Goal: Information Seeking & Learning: Learn about a topic

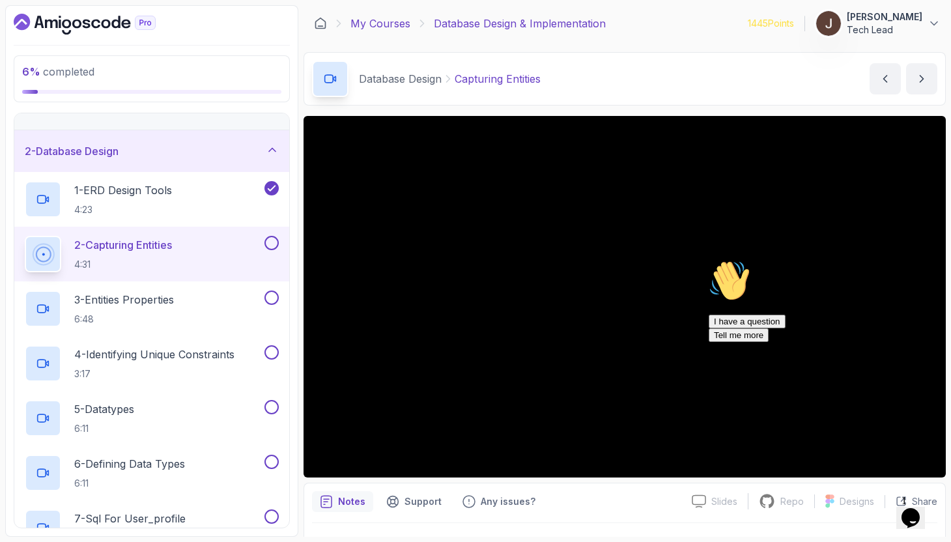
click at [396, 22] on link "My Courses" at bounding box center [380, 24] width 60 height 16
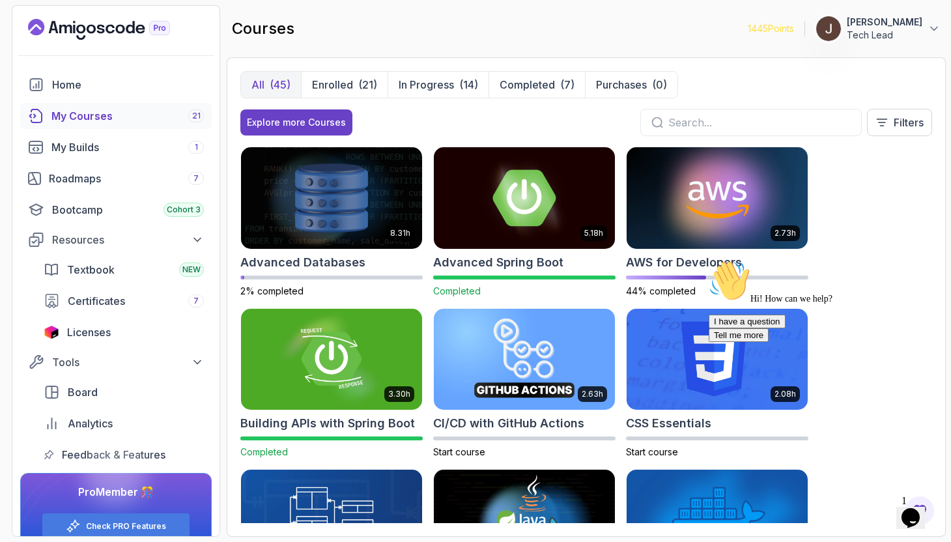
click at [535, 201] on img at bounding box center [524, 198] width 190 height 106
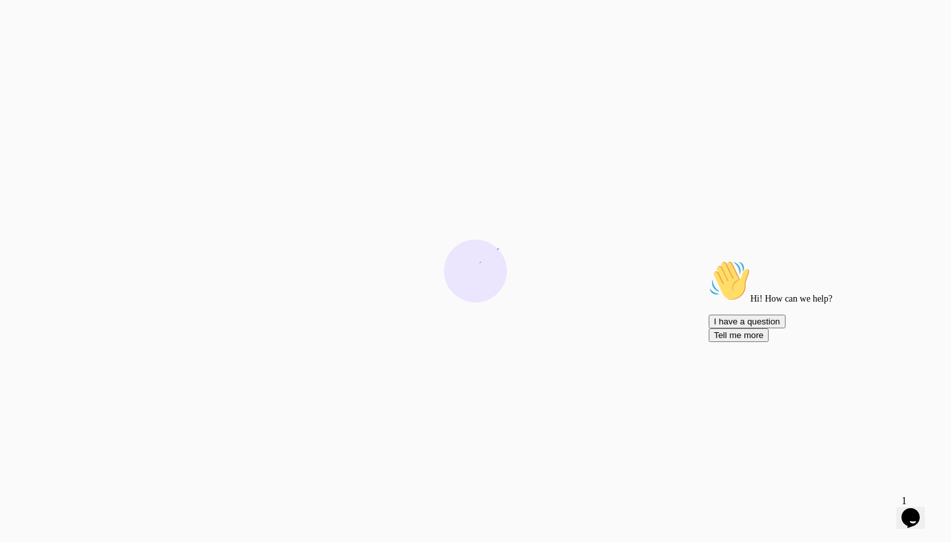
click at [709, 260] on icon "Chat attention grabber" at bounding box center [709, 260] width 0 height 0
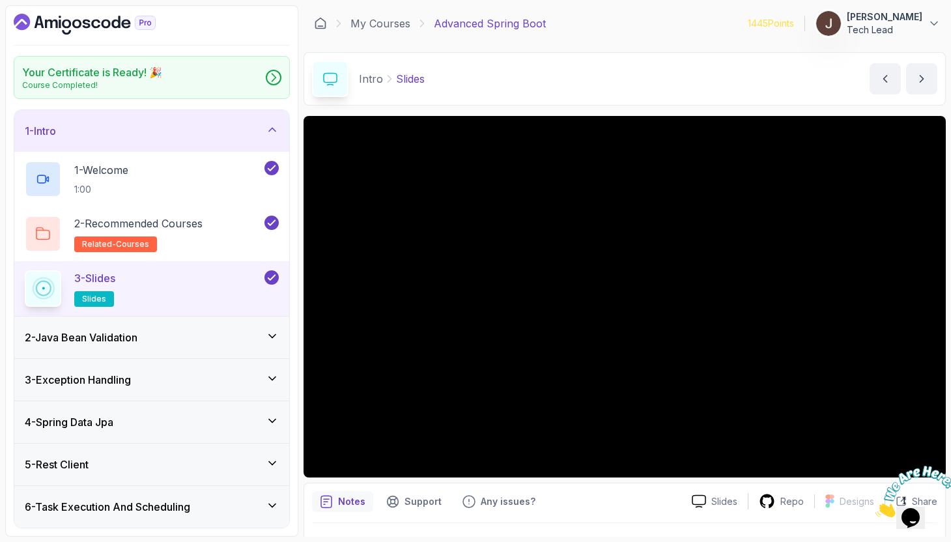
click at [146, 291] on div "3 - Slides slides" at bounding box center [143, 288] width 237 height 36
click at [709, 260] on icon "Chat attention grabber" at bounding box center [709, 260] width 0 height 0
click at [386, 23] on link "My Courses" at bounding box center [380, 24] width 60 height 16
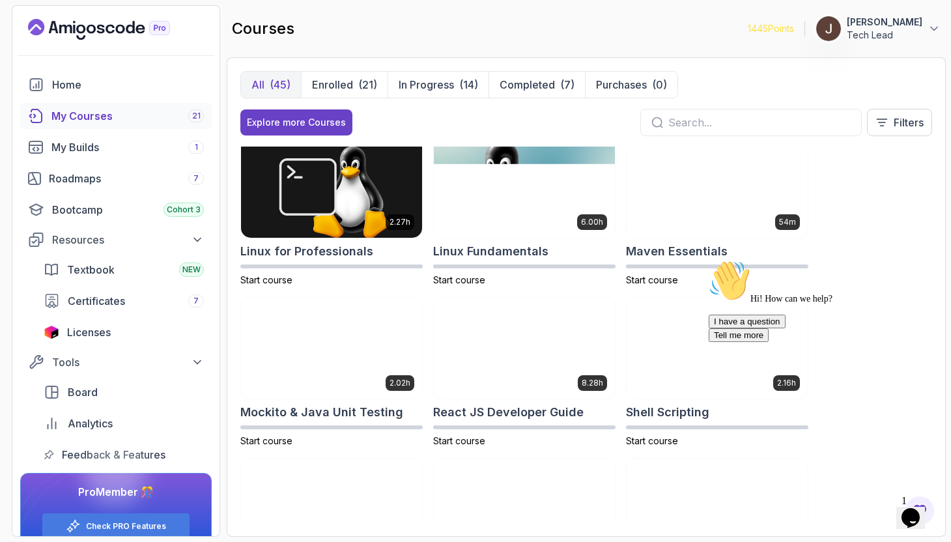
scroll to position [1643, 0]
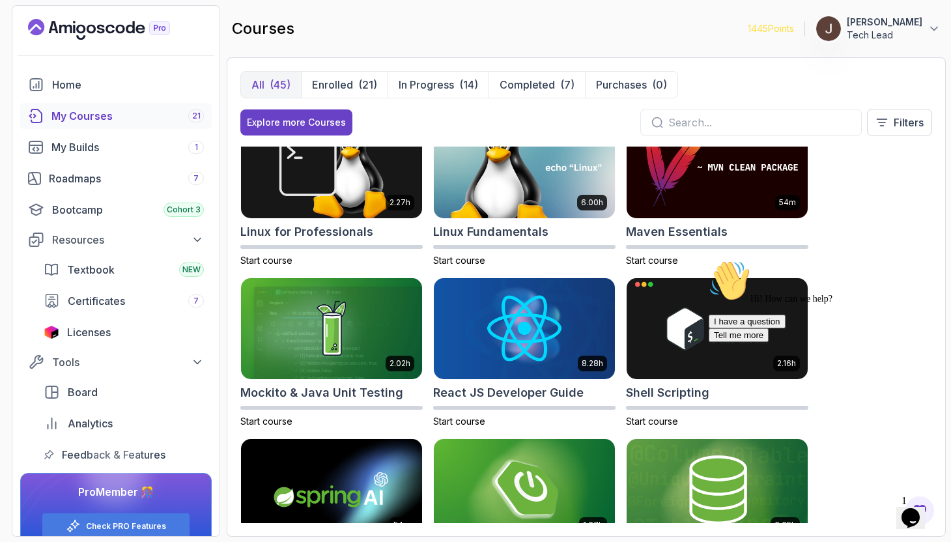
click at [709, 260] on icon "Chat attention grabber" at bounding box center [709, 260] width 0 height 0
click at [876, 508] on icon "Close" at bounding box center [876, 513] width 0 height 11
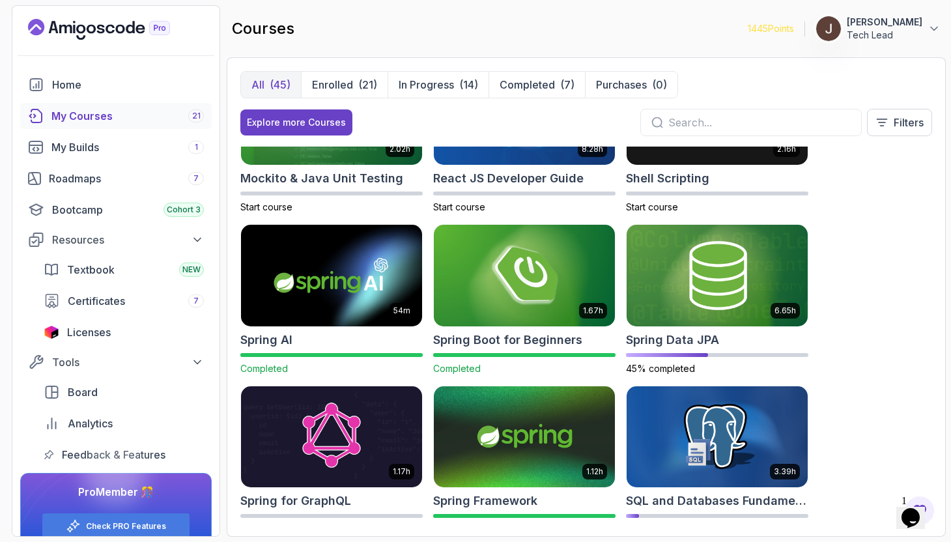
scroll to position [1868, 0]
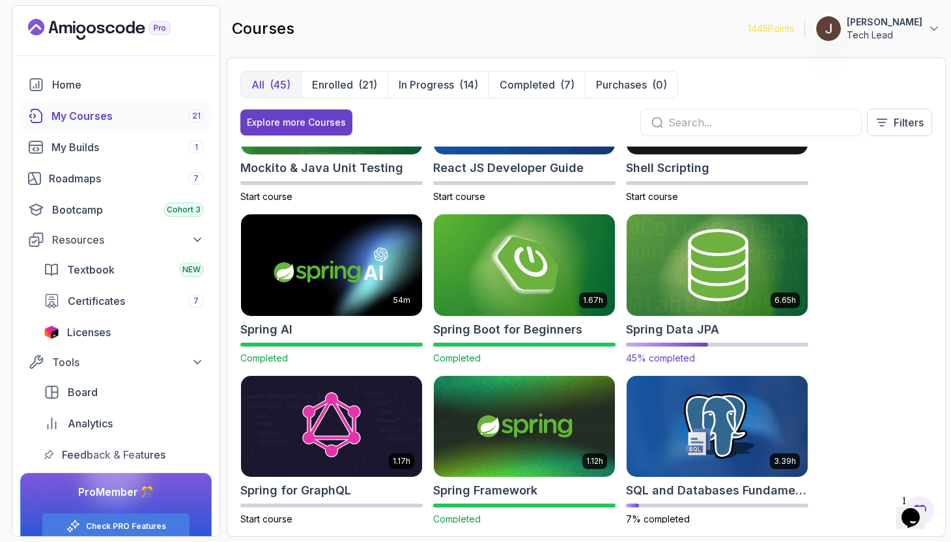
click at [687, 289] on img at bounding box center [717, 265] width 190 height 106
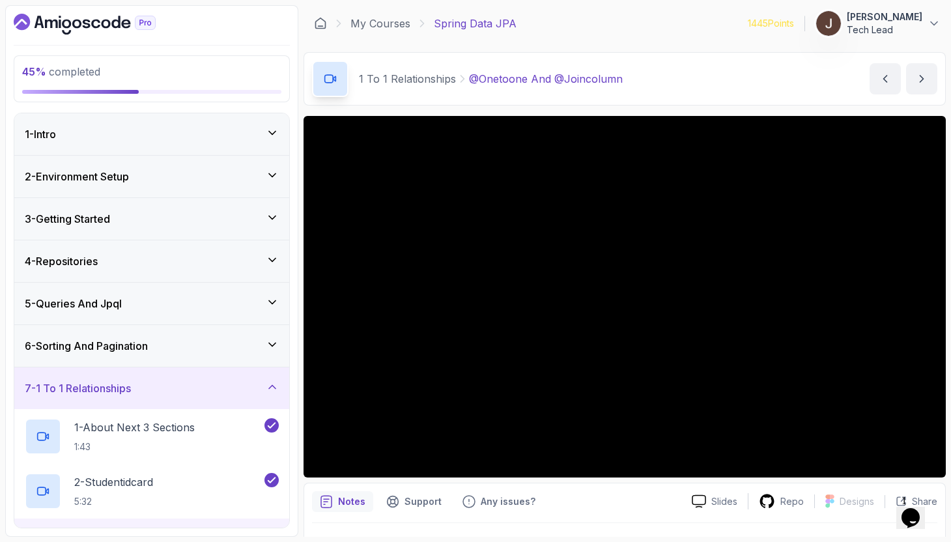
click at [117, 137] on div "1 - Intro" at bounding box center [152, 134] width 254 height 16
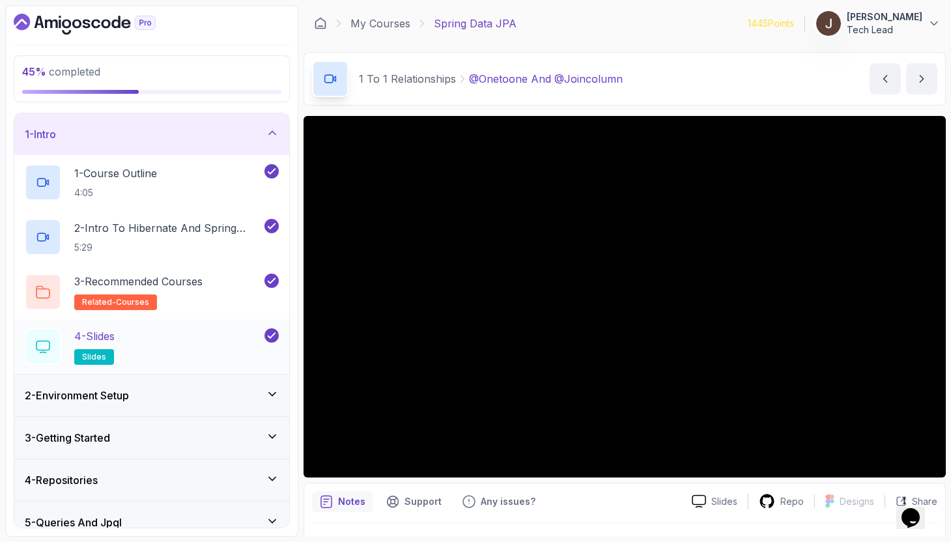
click at [168, 347] on div "4 - Slides slides" at bounding box center [143, 346] width 237 height 36
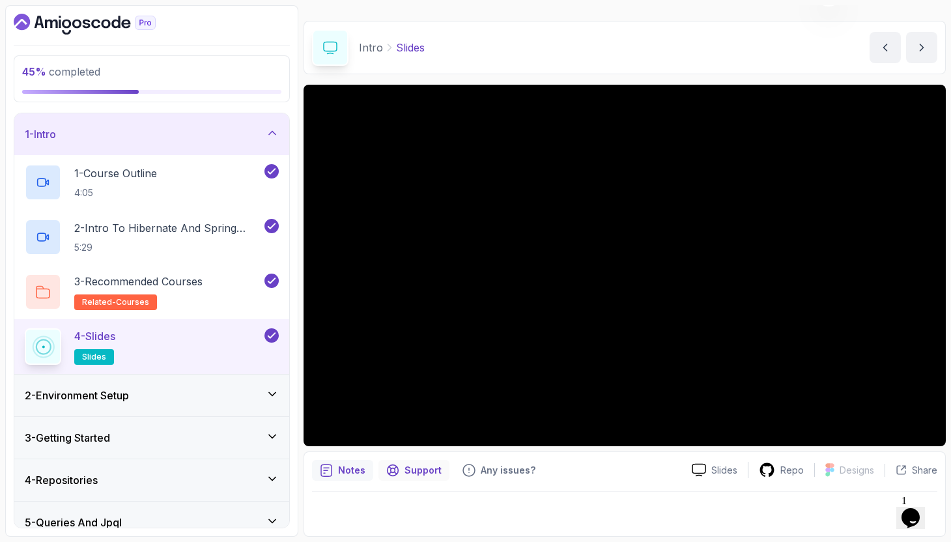
scroll to position [31, 0]
click at [296, 423] on div "45 % completed 1 - Intro 1 - Course Outline 4:05 2 - Intro To Hibernate And Spr…" at bounding box center [151, 271] width 293 height 532
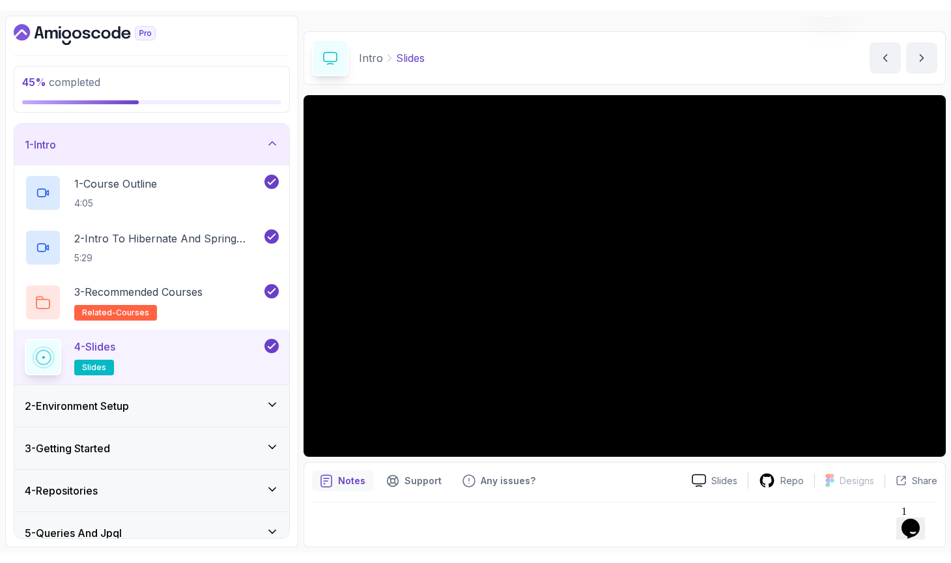
scroll to position [0, 0]
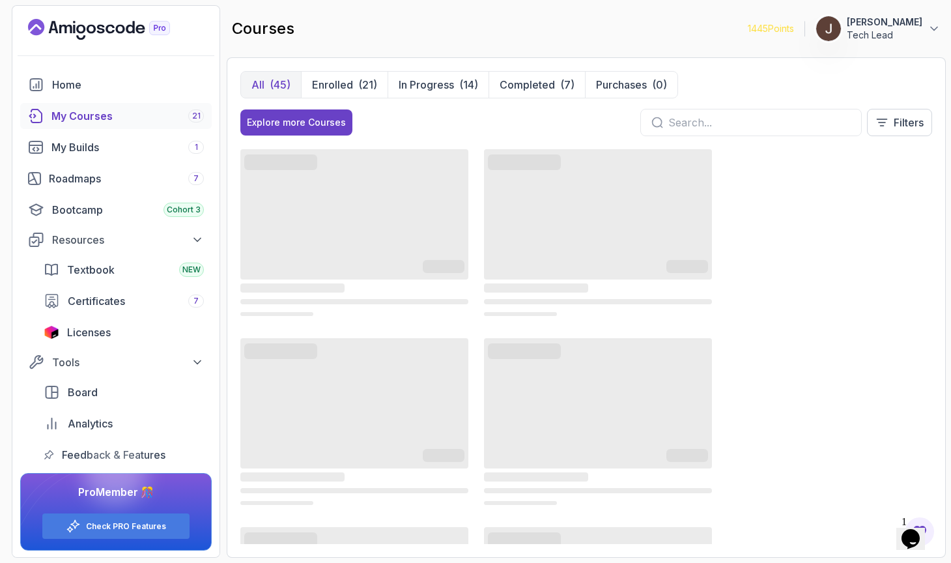
click at [124, 122] on div "My Courses 21" at bounding box center [127, 116] width 152 height 16
click at [88, 111] on div "My Courses 21" at bounding box center [127, 116] width 152 height 16
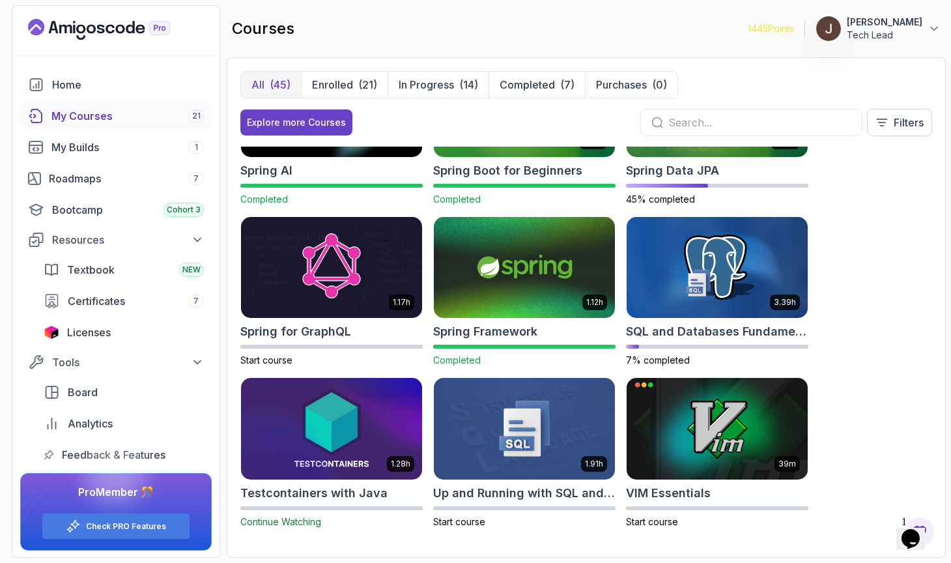
click at [315, 434] on img at bounding box center [331, 428] width 190 height 106
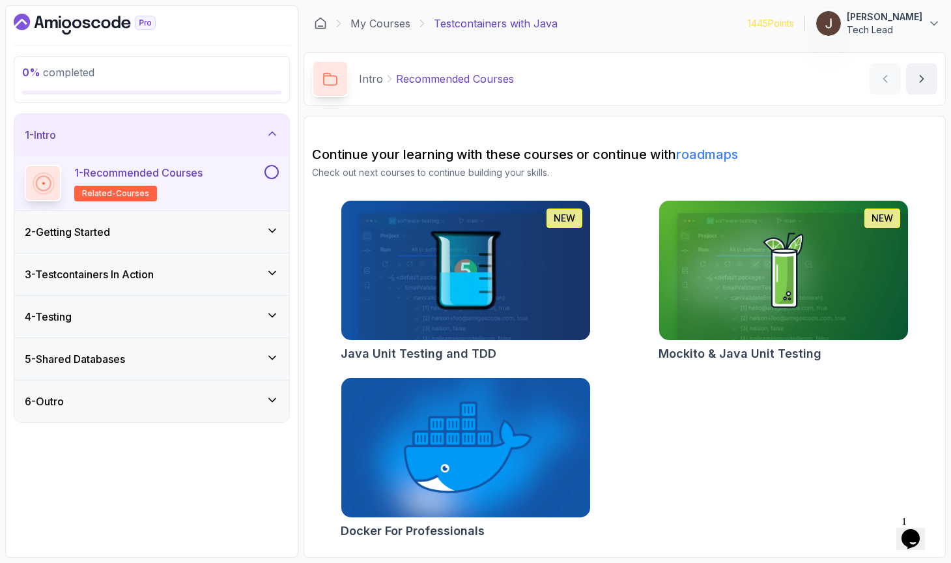
click at [107, 232] on h3 "2 - Getting Started" at bounding box center [67, 232] width 85 height 16
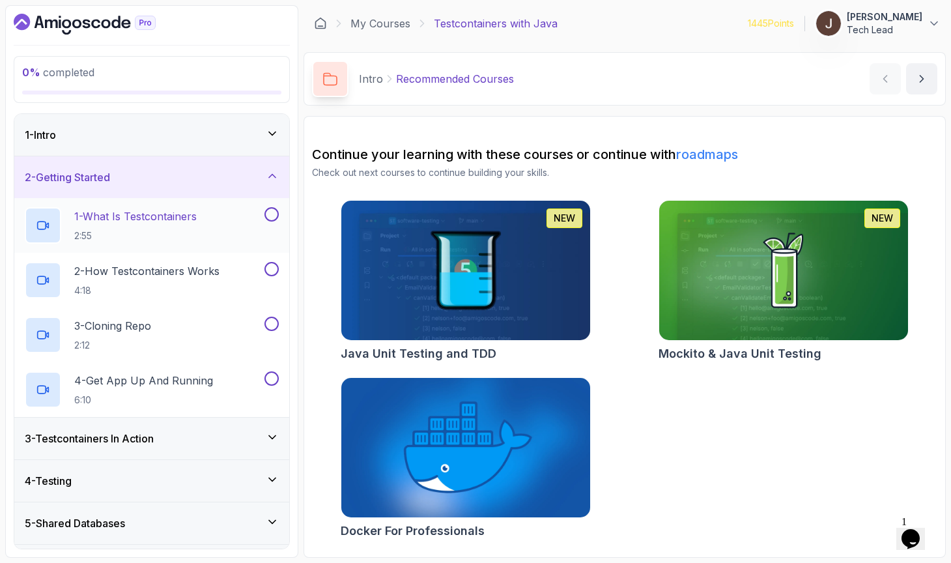
click at [169, 232] on p "2:55" at bounding box center [135, 235] width 122 height 13
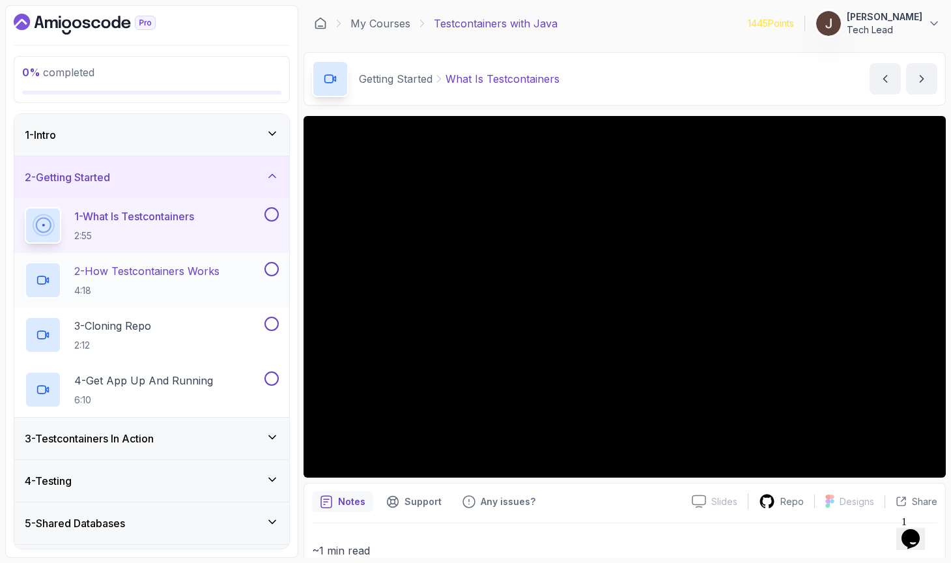
click at [115, 276] on p "2 - How Testcontainers Works" at bounding box center [146, 271] width 145 height 16
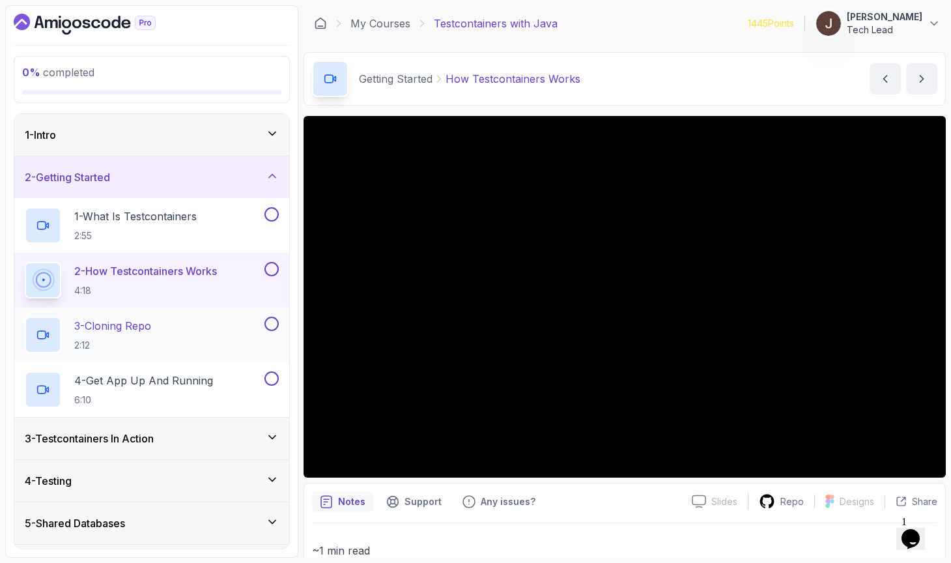
click at [203, 337] on div "3 - Cloning Repo 2:12" at bounding box center [143, 335] width 237 height 36
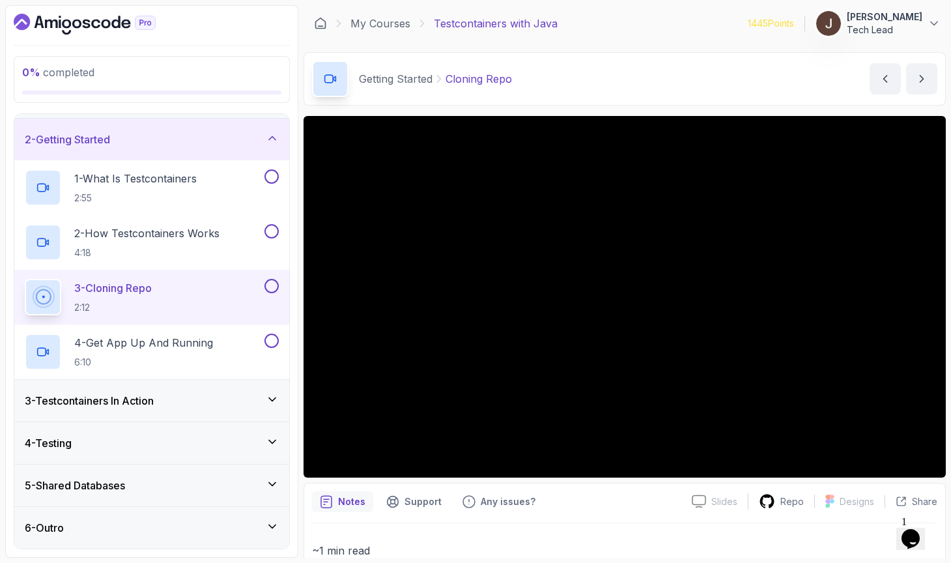
scroll to position [38, 0]
click at [191, 393] on div "3 - Testcontainers In Action" at bounding box center [152, 401] width 254 height 16
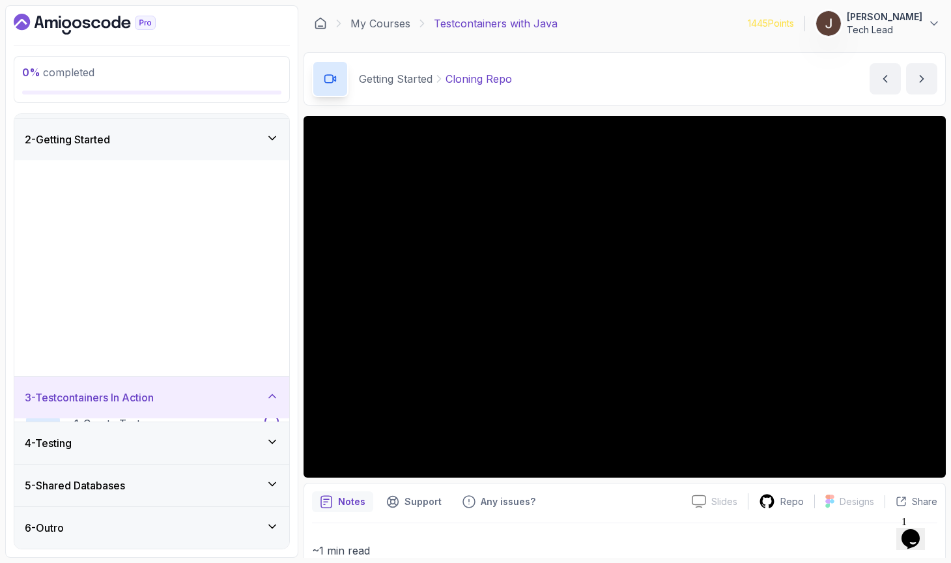
scroll to position [0, 0]
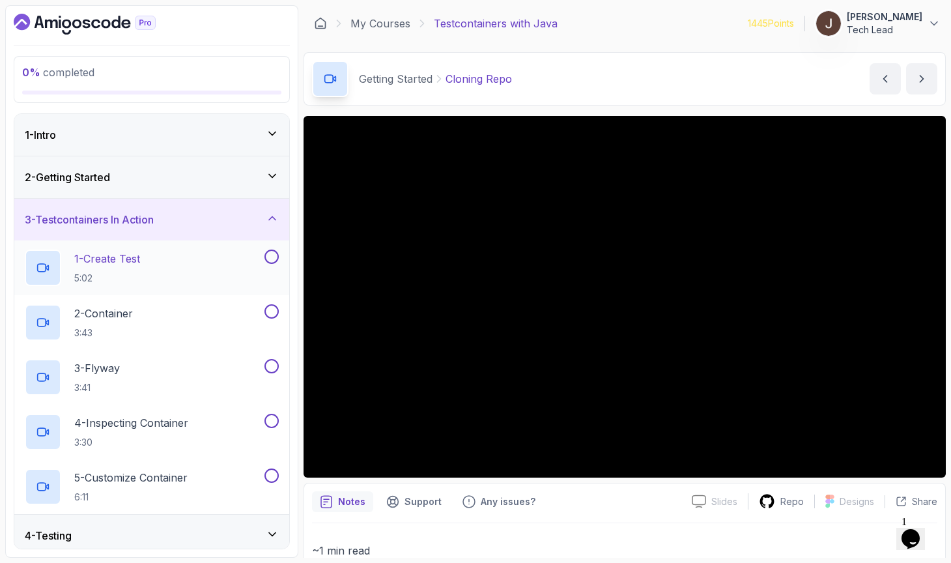
click at [160, 262] on div "1 - Create Test 5:02" at bounding box center [143, 267] width 237 height 36
